Goal: Task Accomplishment & Management: Manage account settings

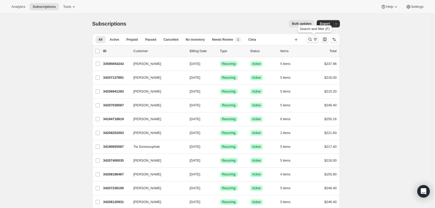
click at [311, 41] on icon "Search and filter results" at bounding box center [310, 39] width 5 height 5
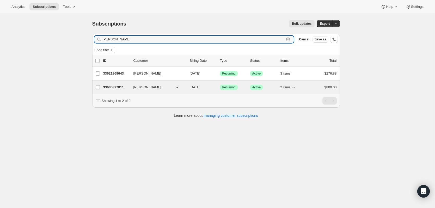
type input "[PERSON_NAME]"
click at [115, 87] on p "33635827811" at bounding box center [116, 87] width 26 height 5
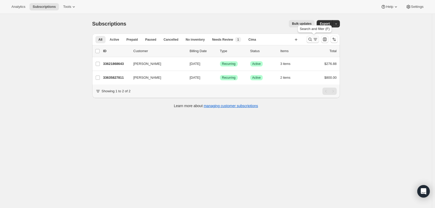
click at [315, 39] on icon "Search and filter results" at bounding box center [315, 39] width 5 height 5
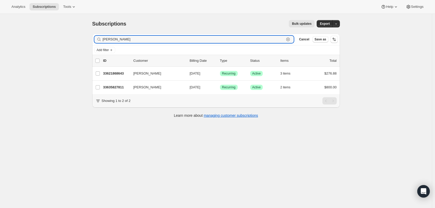
click at [289, 39] on icon "button" at bounding box center [288, 40] width 2 height 2
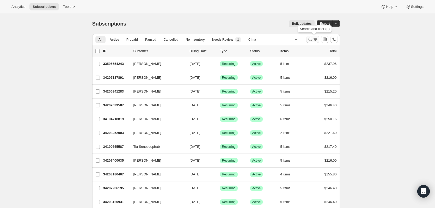
click at [312, 38] on icon "Search and filter results" at bounding box center [310, 39] width 5 height 5
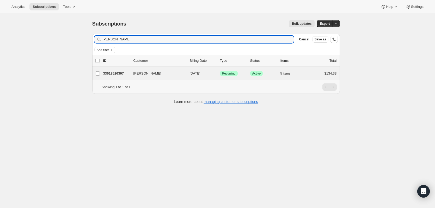
type input "[PERSON_NAME]"
click at [107, 78] on div "[PERSON_NAME] 33618526307 [PERSON_NAME] [DATE] Success Recurring Success Active…" at bounding box center [216, 74] width 248 height 14
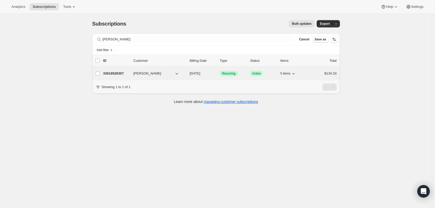
click at [107, 76] on div "33618526307 [PERSON_NAME] [DATE] Success Recurring Success Active 5 items $134.…" at bounding box center [220, 73] width 234 height 7
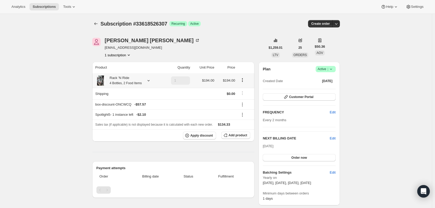
click at [150, 80] on icon at bounding box center [148, 80] width 5 height 5
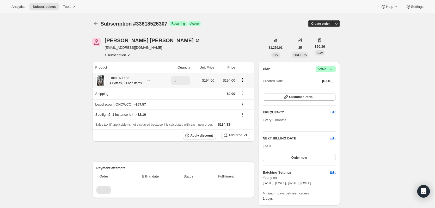
click at [243, 81] on icon "Product actions" at bounding box center [242, 79] width 5 height 5
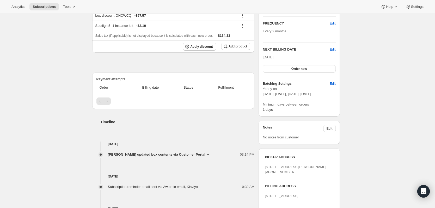
scroll to position [170, 0]
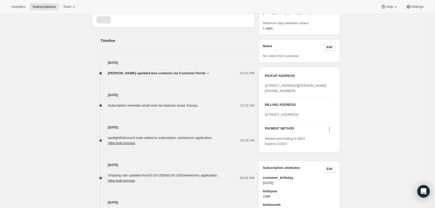
click at [206, 74] on icon at bounding box center [208, 73] width 5 height 5
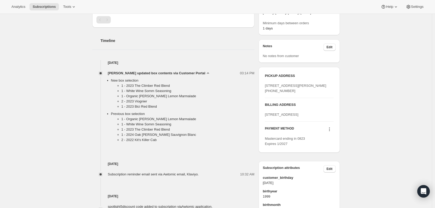
click at [206, 73] on icon at bounding box center [208, 73] width 5 height 5
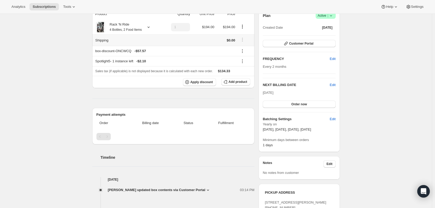
scroll to position [0, 0]
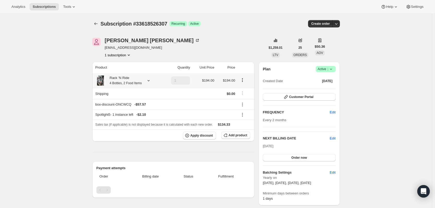
click at [149, 80] on icon at bounding box center [148, 80] width 5 height 5
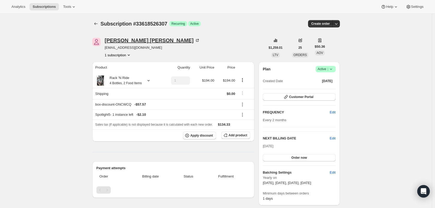
click at [195, 39] on icon at bounding box center [197, 40] width 5 height 5
click at [150, 80] on icon at bounding box center [148, 80] width 5 height 5
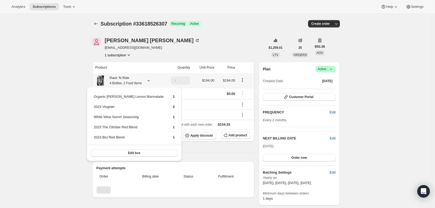
drag, startPoint x: 150, startPoint y: 80, endPoint x: 149, endPoint y: 75, distance: 5.3
click at [150, 80] on icon at bounding box center [148, 80] width 5 height 5
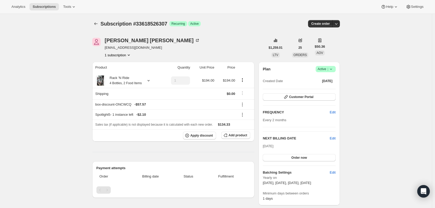
click at [334, 69] on icon at bounding box center [331, 69] width 5 height 5
click at [71, 9] on icon at bounding box center [73, 6] width 5 height 5
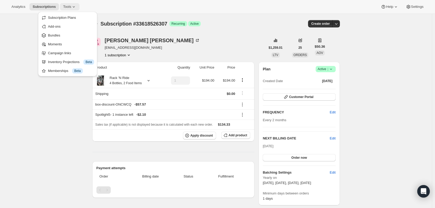
click at [71, 9] on icon at bounding box center [73, 6] width 5 height 5
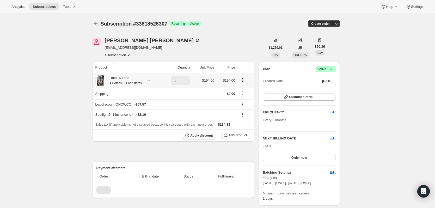
click at [245, 82] on icon "Product actions" at bounding box center [242, 79] width 5 height 5
click at [243, 116] on icon at bounding box center [242, 114] width 5 height 5
click at [147, 82] on icon at bounding box center [148, 80] width 5 height 5
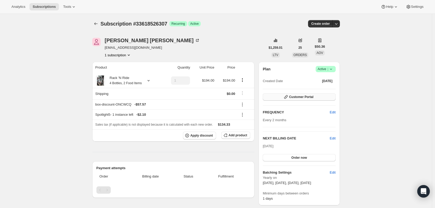
click at [333, 98] on button "Customer Portal" at bounding box center [299, 96] width 73 height 7
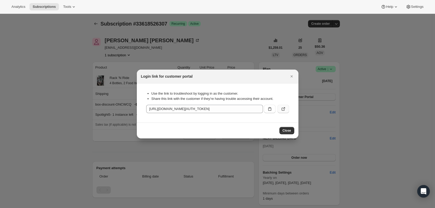
click at [281, 107] on icon ":r14s:" at bounding box center [283, 108] width 5 height 5
click at [74, 105] on div at bounding box center [217, 104] width 435 height 208
